Goal: Information Seeking & Learning: Compare options

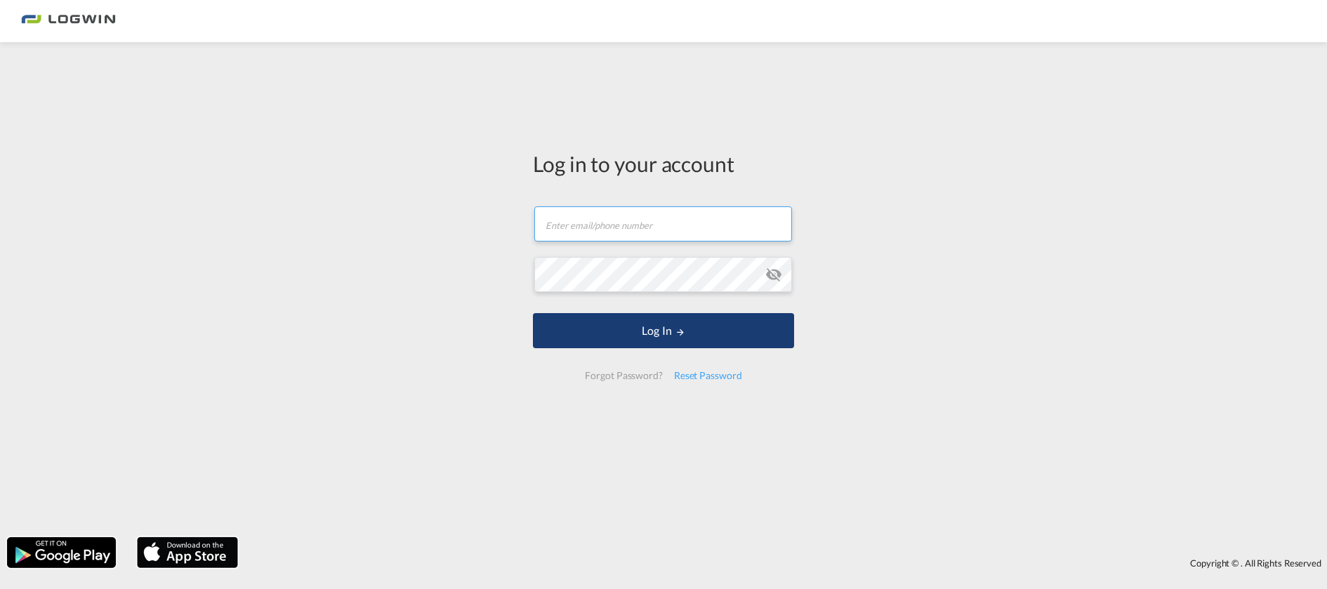
type input "florian.heuer@logwin-logistics.com"
click at [562, 329] on button "Log In" at bounding box center [663, 330] width 261 height 35
